Goal: Task Accomplishment & Management: Use online tool/utility

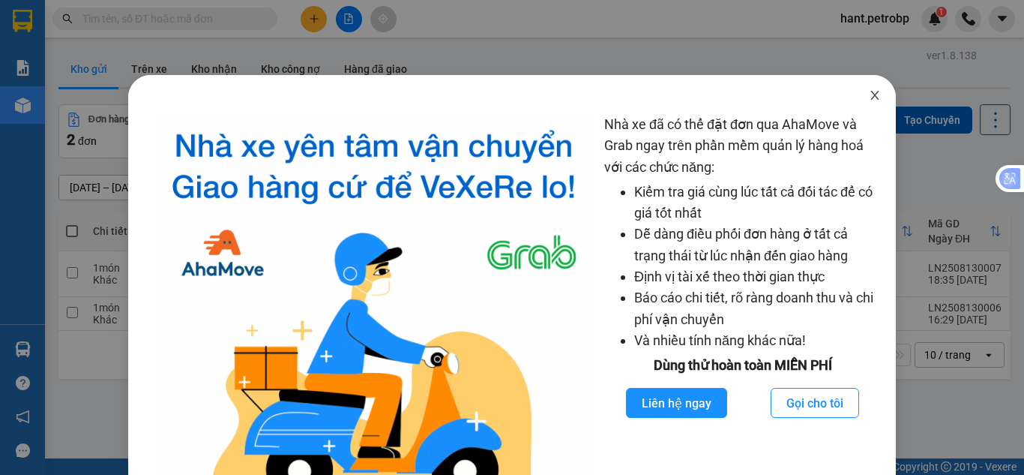
click at [869, 97] on icon "close" at bounding box center [875, 95] width 12 height 12
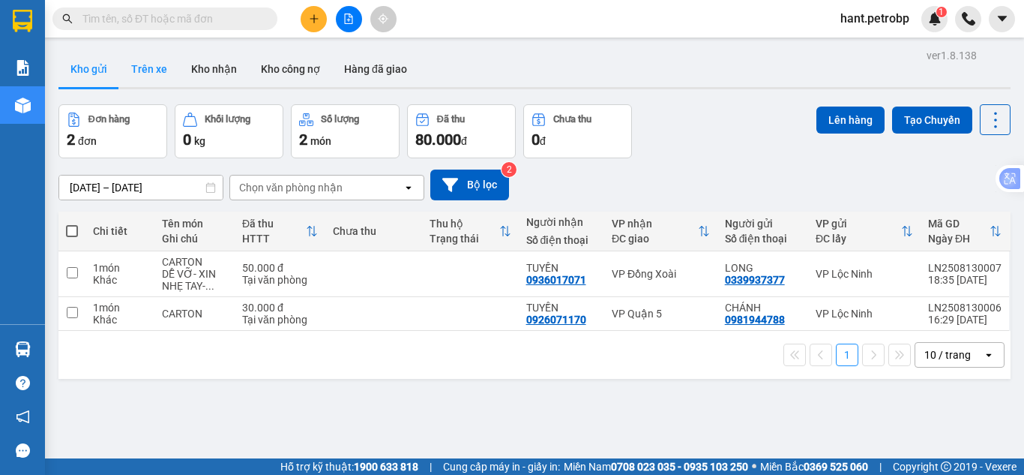
click at [165, 59] on button "Trên xe" at bounding box center [149, 69] width 60 height 36
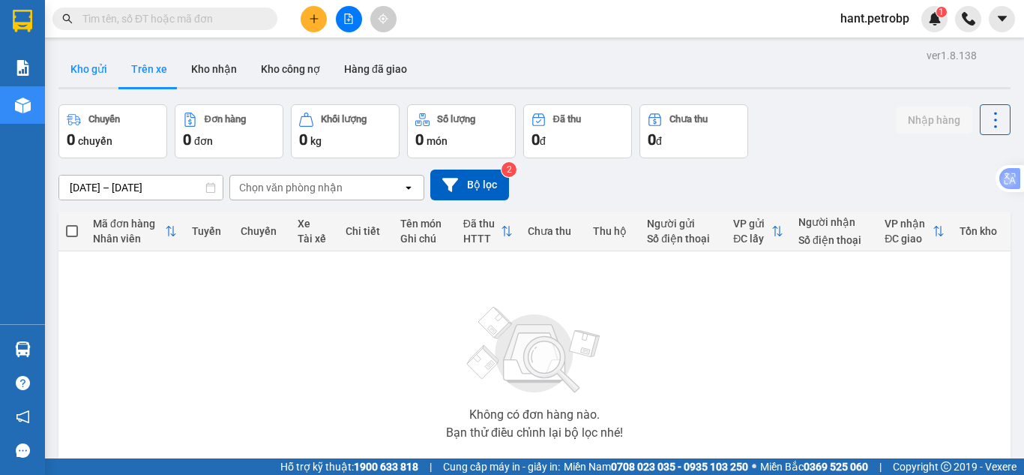
click at [100, 72] on button "Kho gửi" at bounding box center [88, 69] width 61 height 36
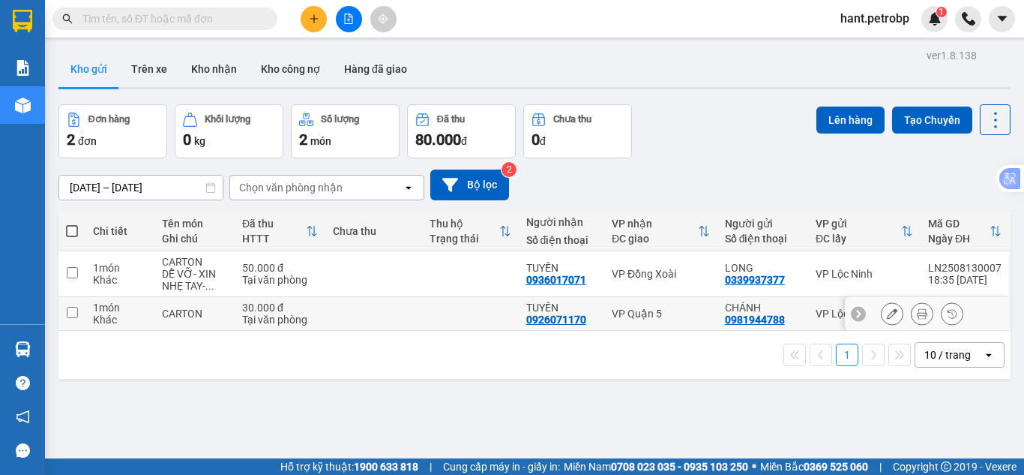
click at [76, 312] on input "checkbox" at bounding box center [72, 312] width 11 height 11
checkbox input "true"
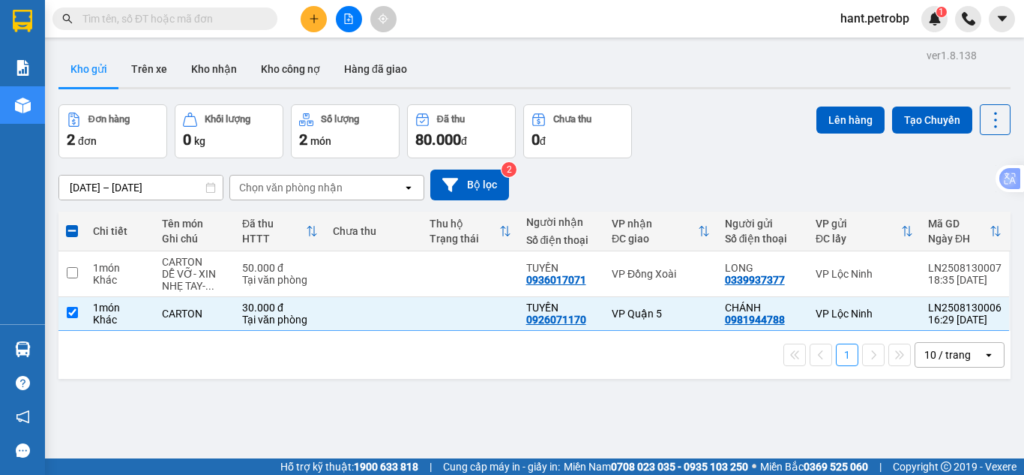
click at [877, 121] on div "Lên hàng Tạo Chuyến" at bounding box center [913, 119] width 194 height 31
click at [855, 119] on button "Lên hàng" at bounding box center [850, 119] width 68 height 27
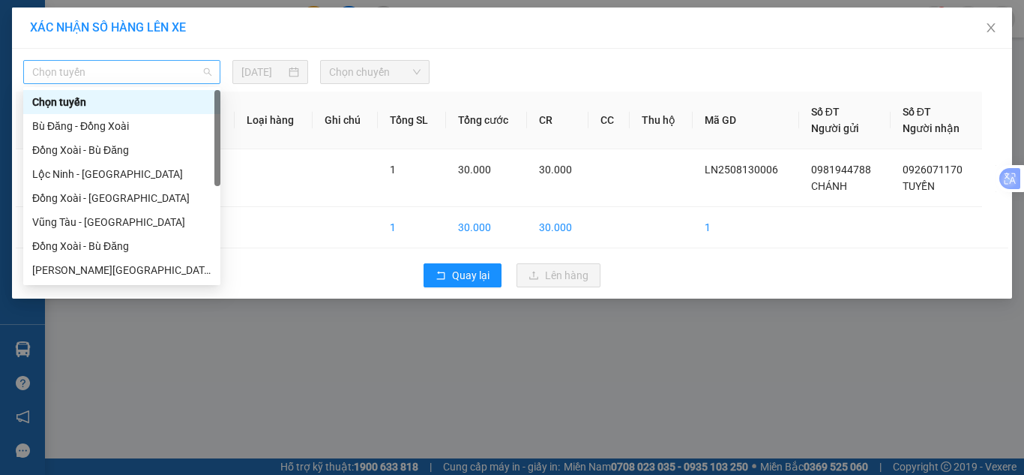
click at [119, 67] on span "Chọn tuyến" at bounding box center [121, 72] width 179 height 22
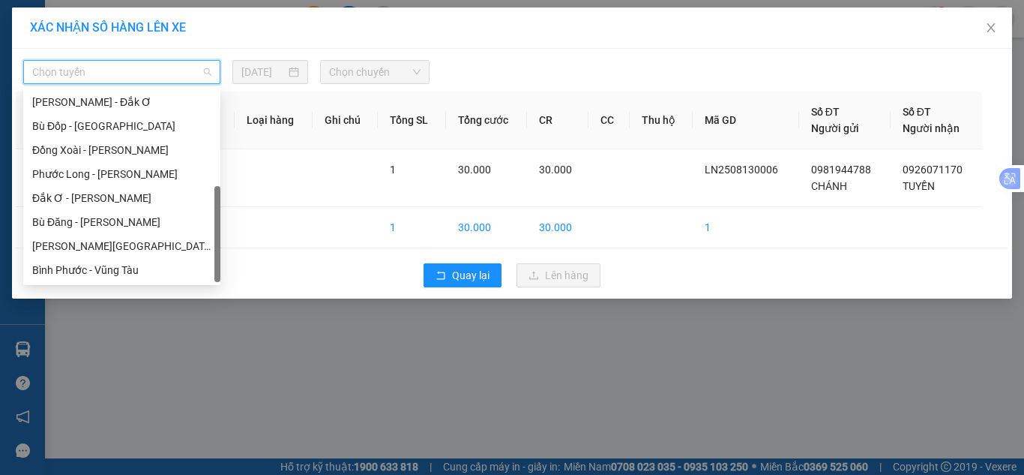
scroll to position [288, 0]
click at [99, 244] on div "[PERSON_NAME][GEOGRAPHIC_DATA]" at bounding box center [121, 246] width 179 height 16
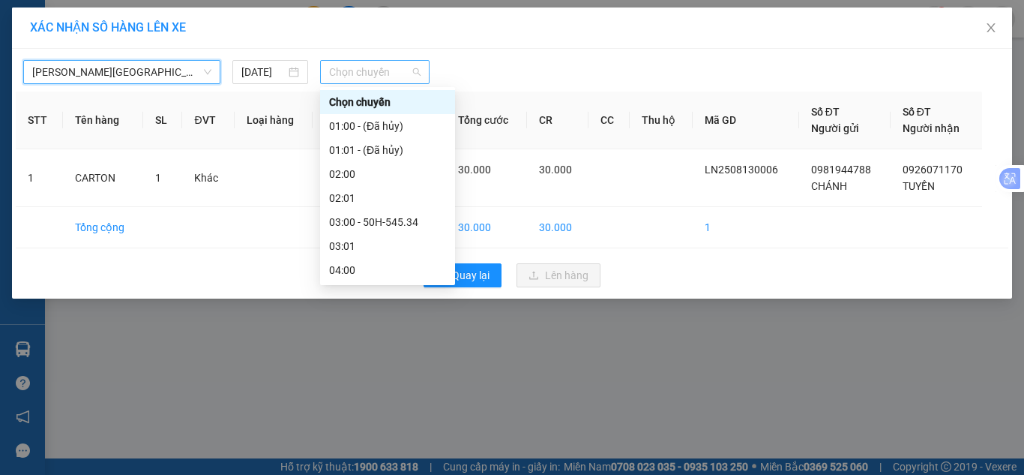
click at [355, 80] on span "Chọn chuyến" at bounding box center [375, 72] width 92 height 22
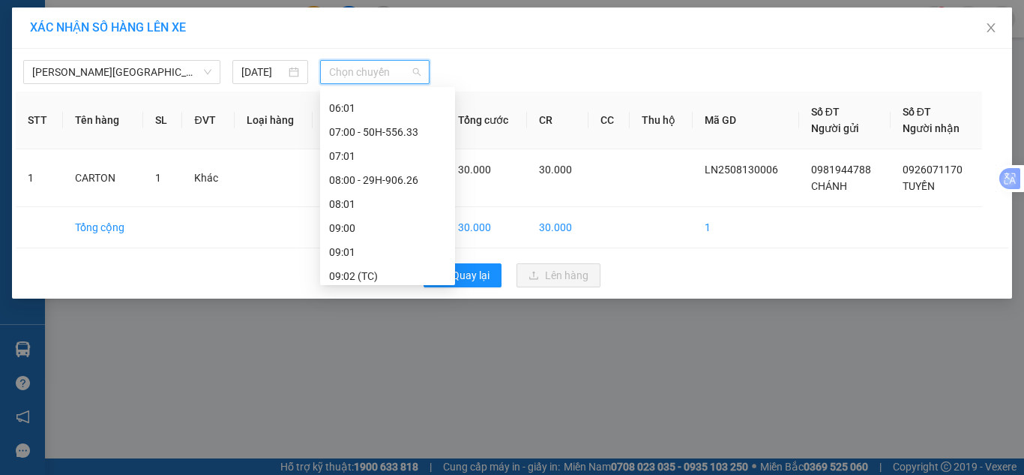
scroll to position [300, 0]
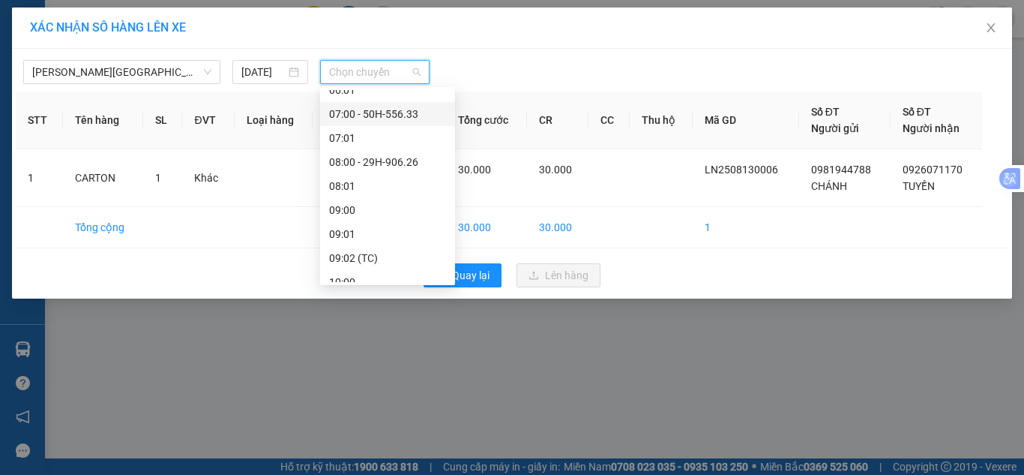
click at [400, 105] on div "07:00 - 50H-556.33" at bounding box center [387, 114] width 135 height 24
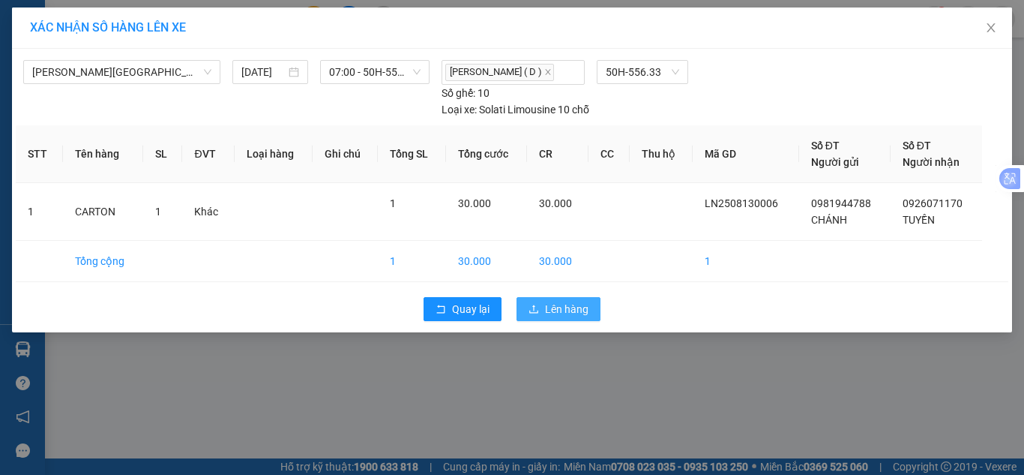
click at [568, 312] on span "Lên hàng" at bounding box center [566, 309] width 43 height 16
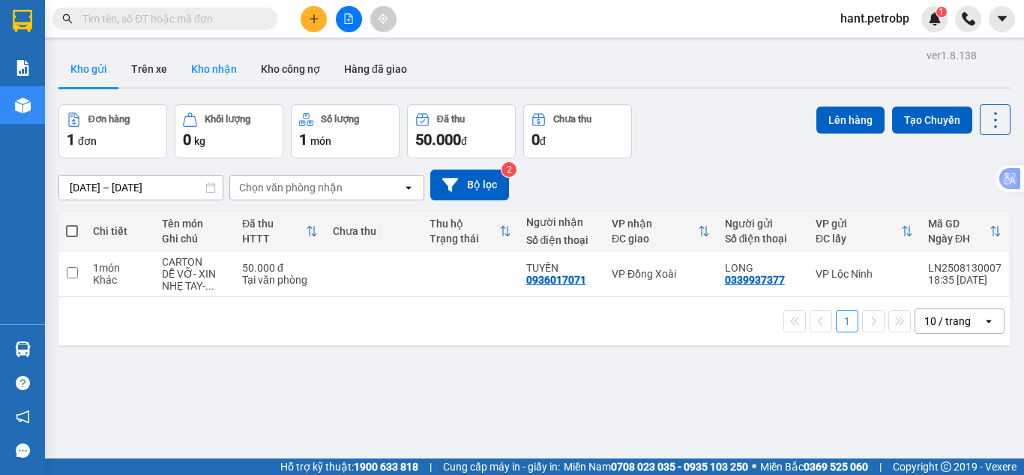
click at [212, 79] on button "Kho nhận" at bounding box center [214, 69] width 70 height 36
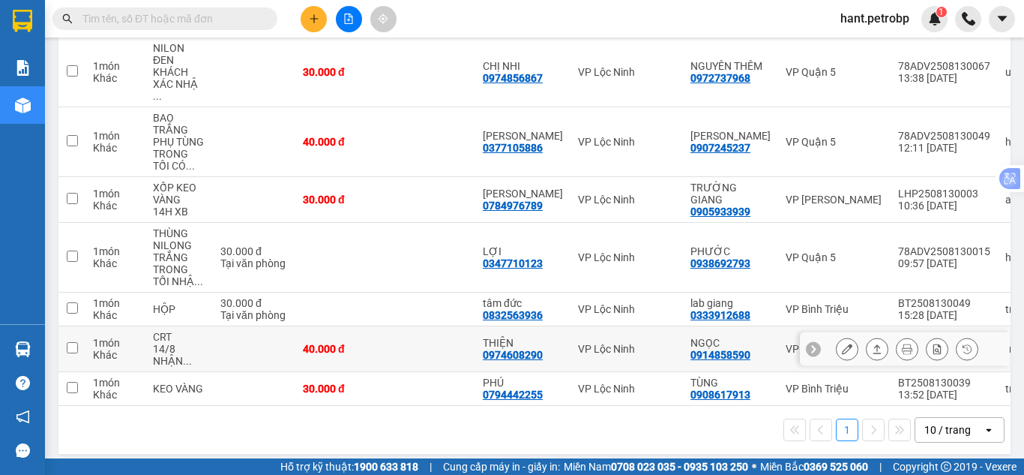
scroll to position [274, 0]
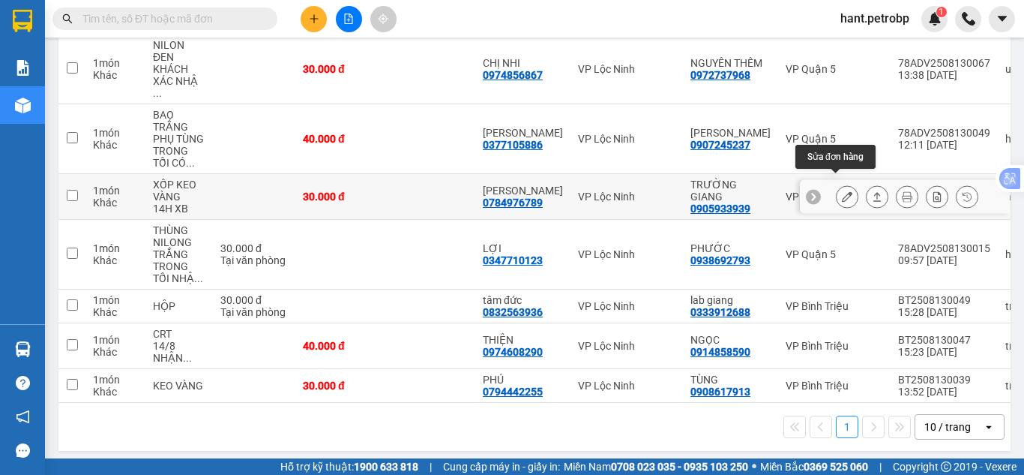
click at [842, 191] on icon at bounding box center [847, 196] width 10 height 10
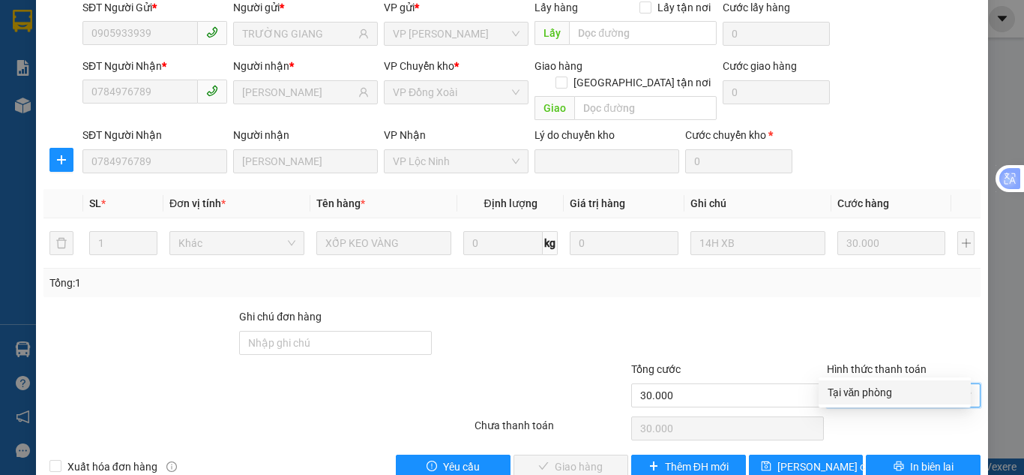
click at [910, 394] on div "Tại văn phòng" at bounding box center [895, 392] width 134 height 16
type input "0"
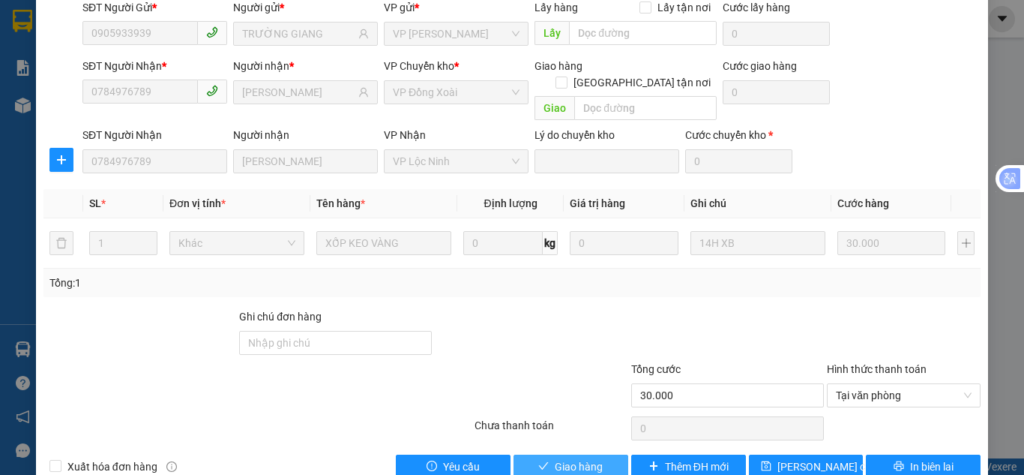
click at [546, 454] on button "Giao hàng" at bounding box center [570, 466] width 115 height 24
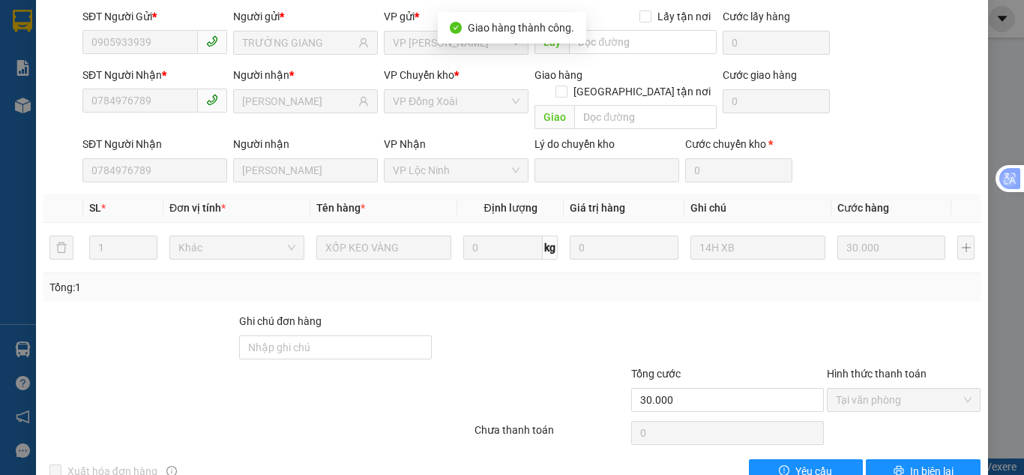
scroll to position [0, 0]
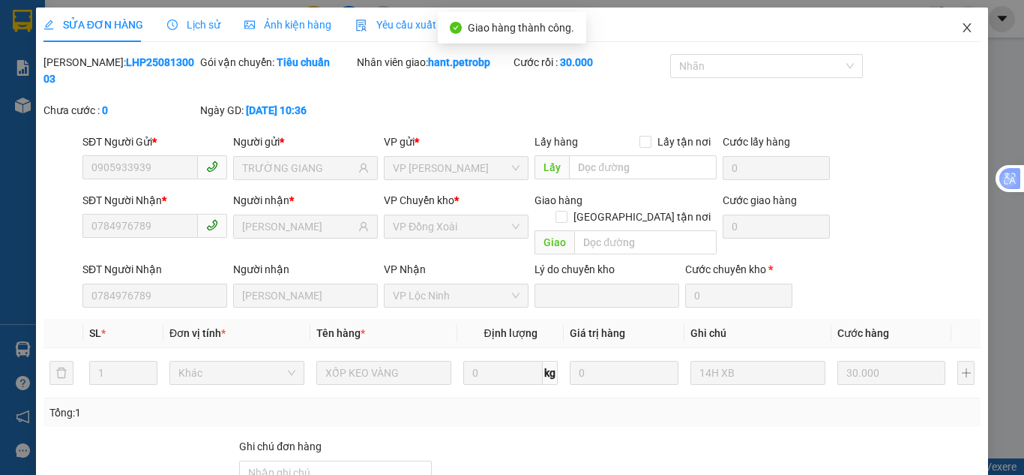
click at [961, 28] on icon "close" at bounding box center [967, 28] width 12 height 12
